Goal: Transaction & Acquisition: Purchase product/service

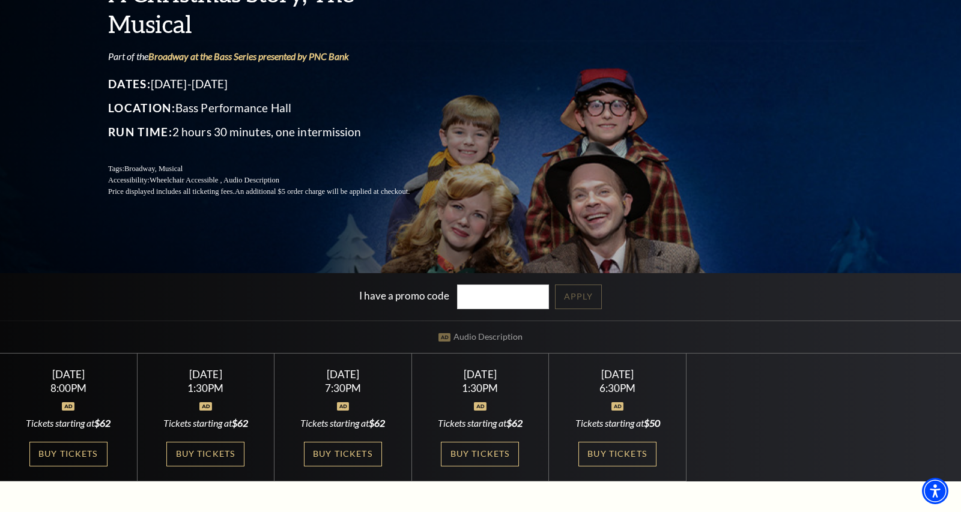
scroll to position [130, 0]
click at [216, 450] on link "Buy Tickets" at bounding box center [205, 453] width 78 height 25
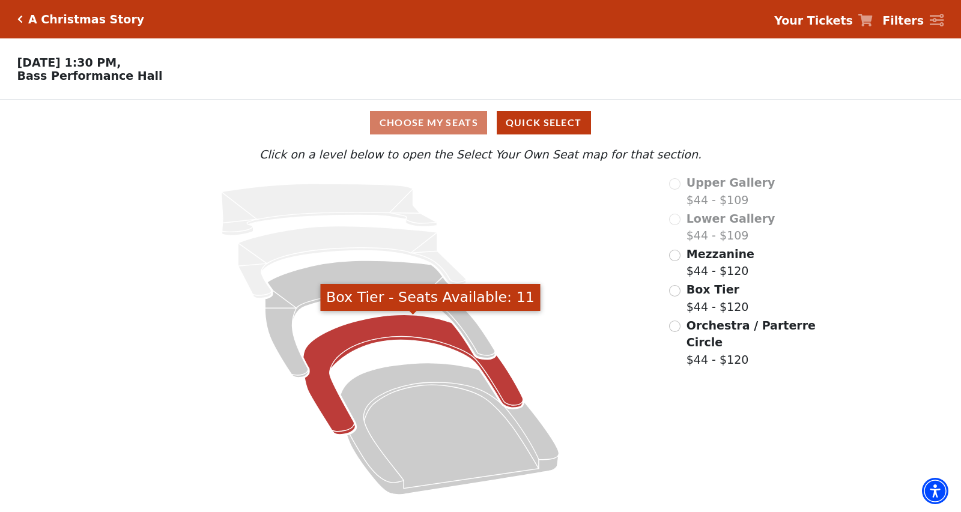
click at [357, 331] on icon "Box Tier - Seats Available: 11" at bounding box center [413, 375] width 220 height 120
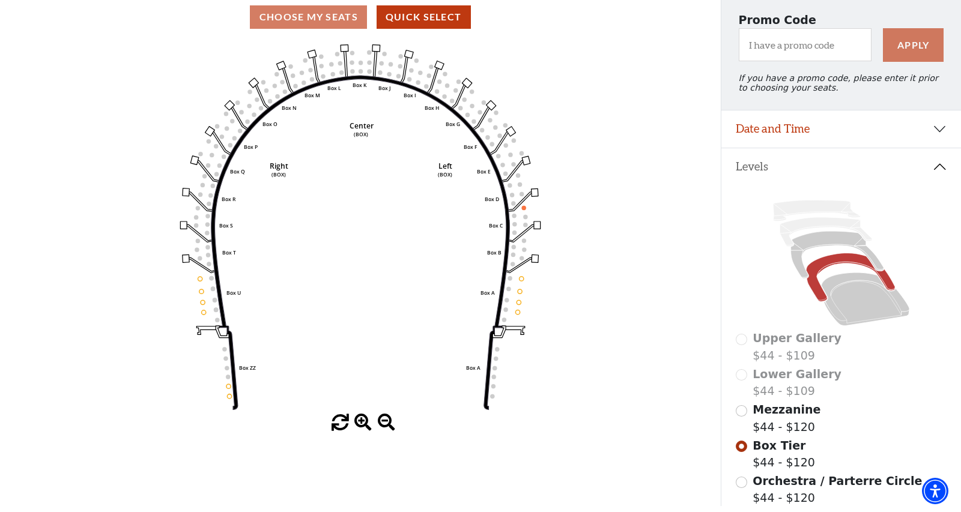
scroll to position [109, 0]
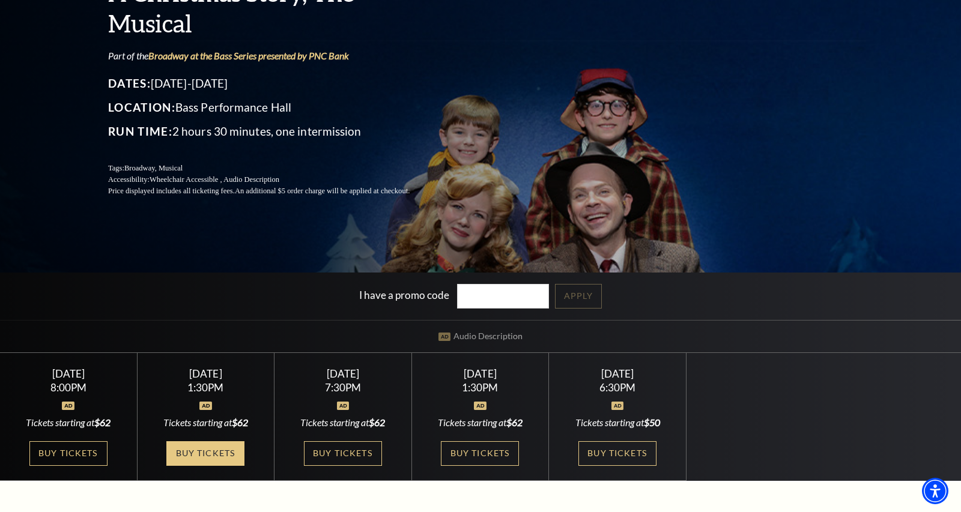
click at [223, 452] on link "Buy Tickets" at bounding box center [205, 453] width 78 height 25
click at [343, 451] on link "Buy Tickets" at bounding box center [343, 453] width 78 height 25
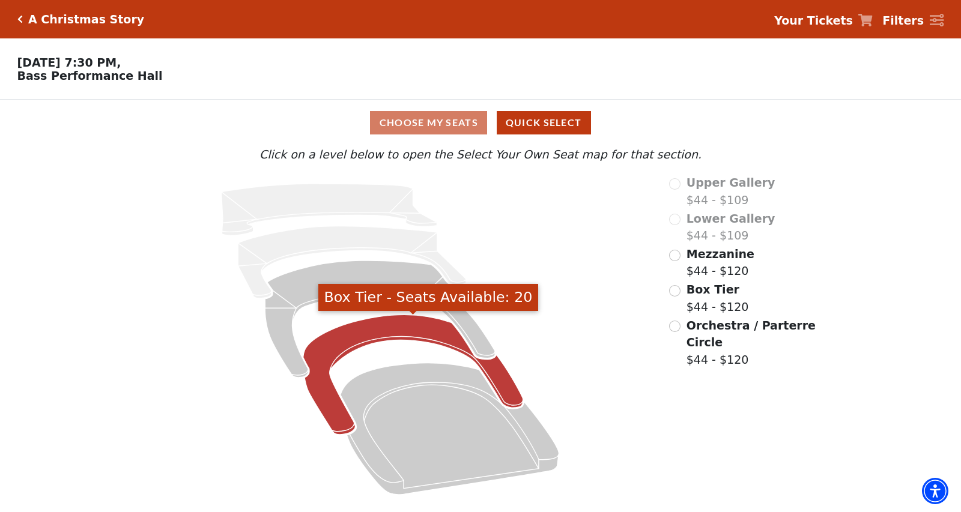
click at [367, 330] on icon "Box Tier - Seats Available: 20" at bounding box center [413, 375] width 220 height 120
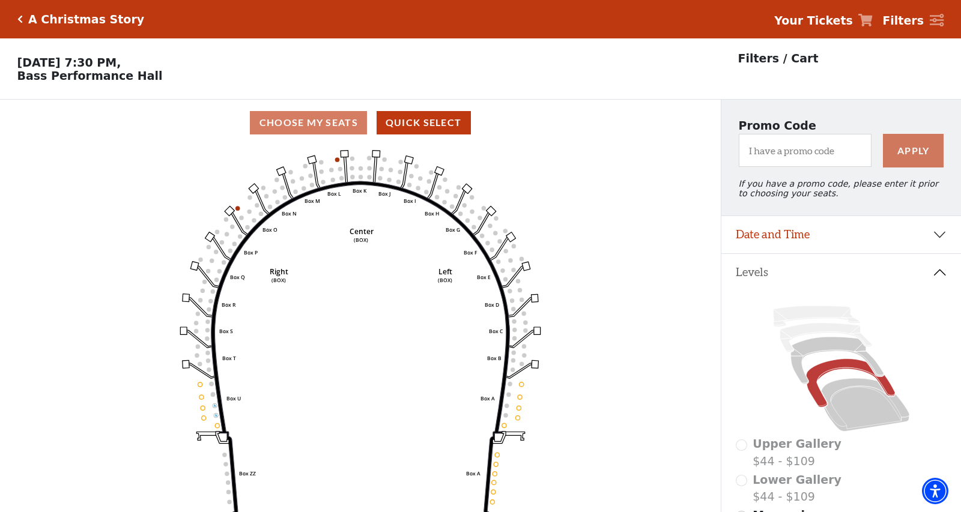
scroll to position [55, 0]
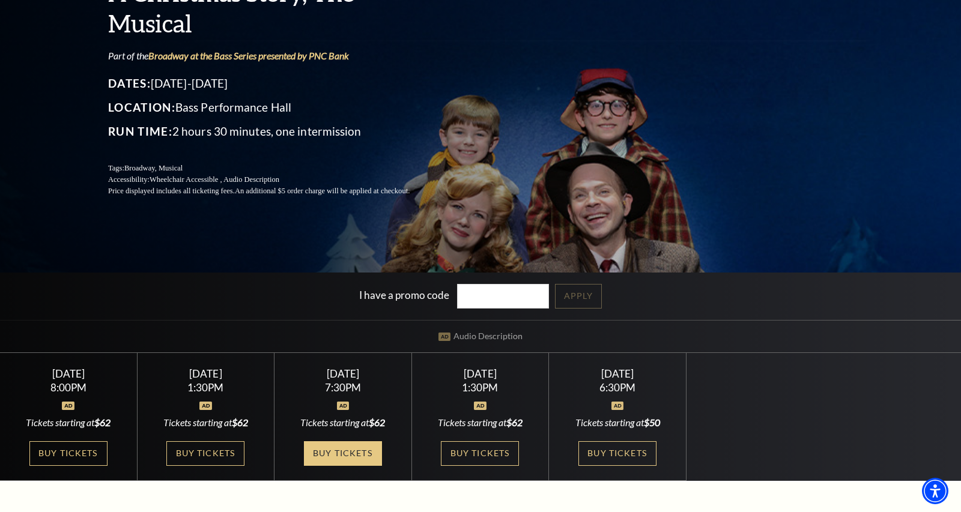
click at [343, 450] on link "Buy Tickets" at bounding box center [343, 453] width 78 height 25
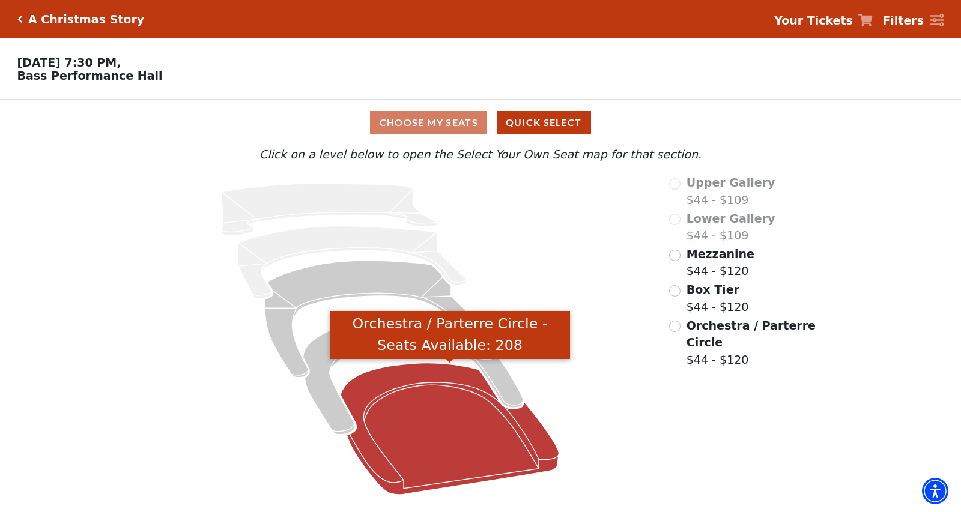
click at [396, 422] on icon "Orchestra / Parterre Circle - Seats Available: 208" at bounding box center [449, 429] width 219 height 132
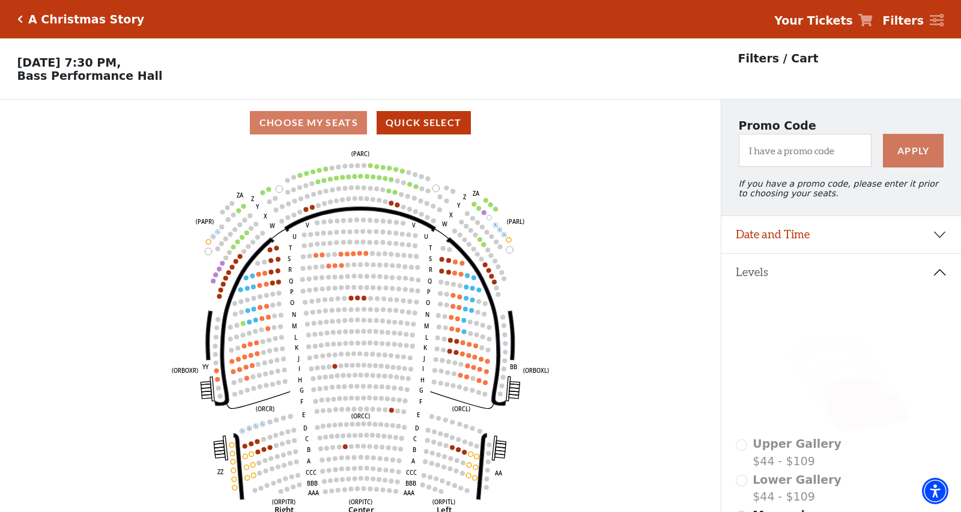
click at [66, 19] on h5 "A Christmas Story" at bounding box center [86, 20] width 116 height 14
click at [57, 19] on h5 "A Christmas Story" at bounding box center [86, 20] width 116 height 14
click at [18, 20] on icon "Click here to go back to filters" at bounding box center [19, 19] width 5 height 8
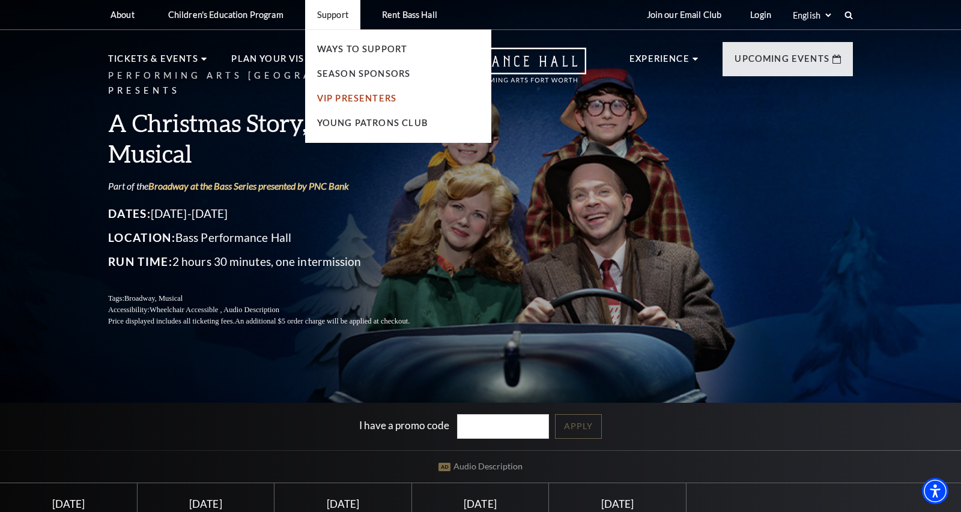
click at [345, 97] on link "VIP Presenters" at bounding box center [356, 98] width 79 height 10
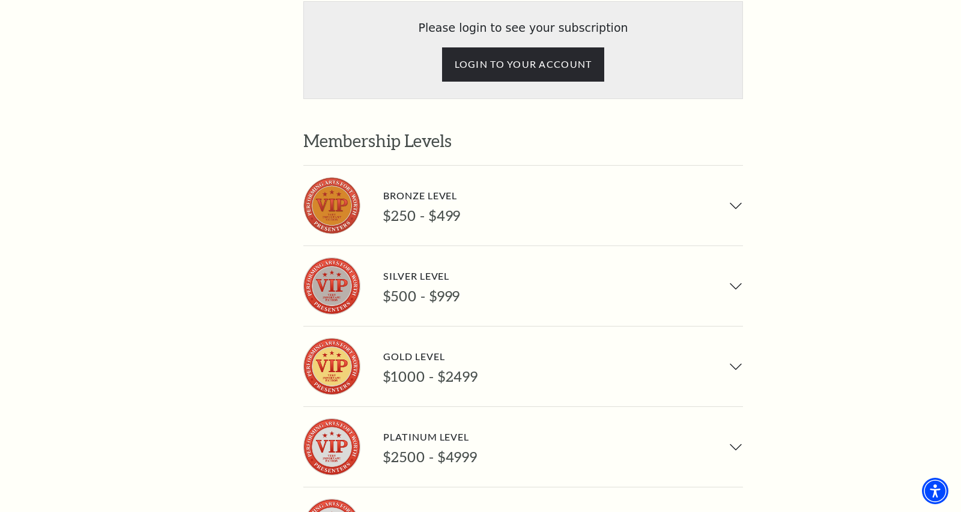
scroll to position [872, 0]
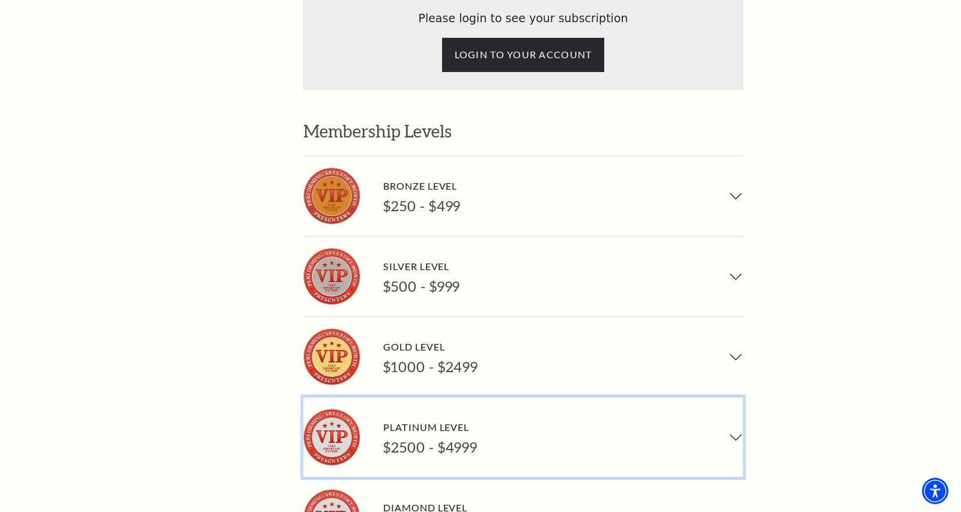
click at [737, 397] on button "Platinum Level $2500 - $4999" at bounding box center [523, 437] width 440 height 80
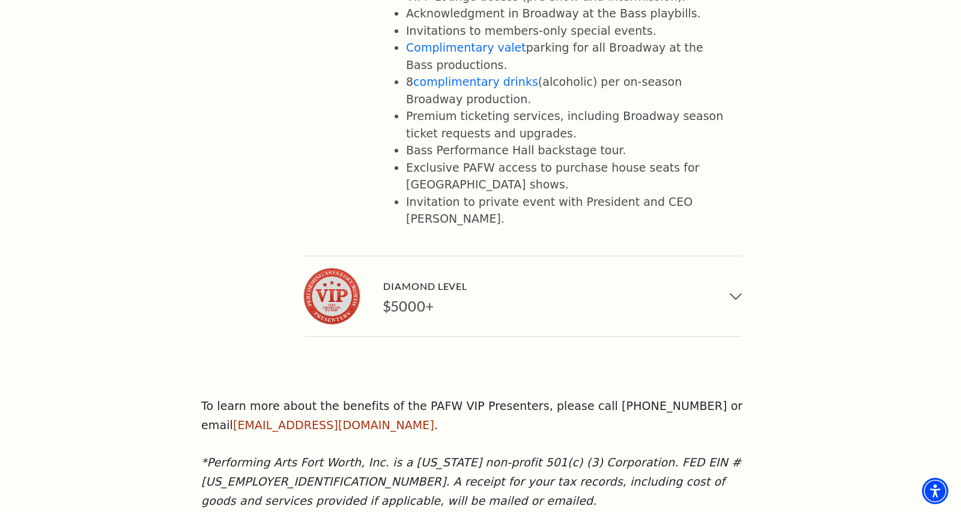
scroll to position [1425, 0]
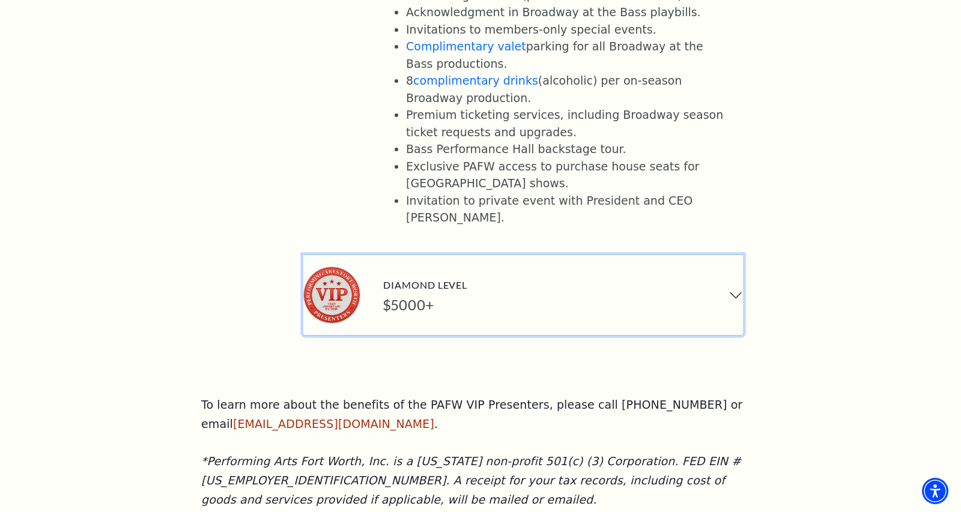
click at [734, 255] on button "Diamond Level $5000+" at bounding box center [523, 295] width 440 height 80
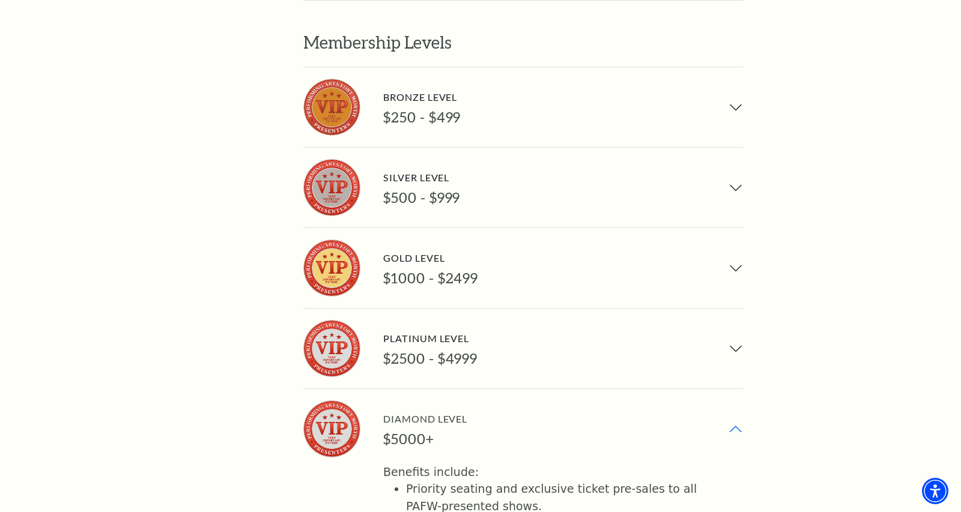
scroll to position [964, 0]
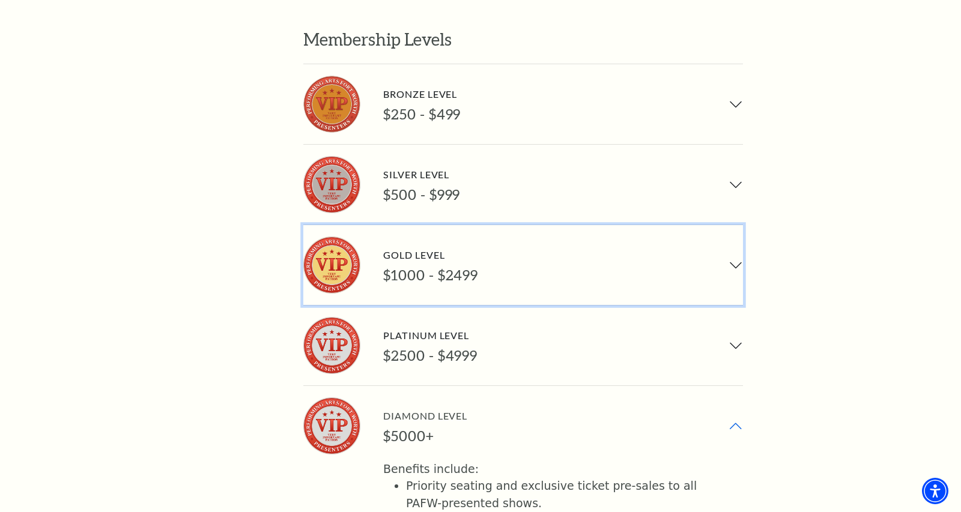
click at [736, 225] on button "Gold Level $1000 - $2499" at bounding box center [523, 265] width 440 height 80
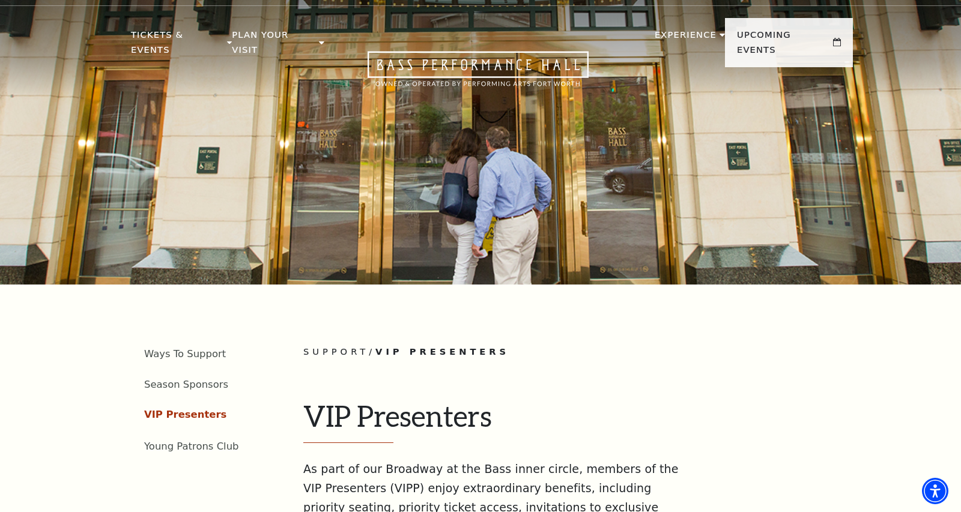
scroll to position [0, 0]
